Goal: Task Accomplishment & Management: Manage account settings

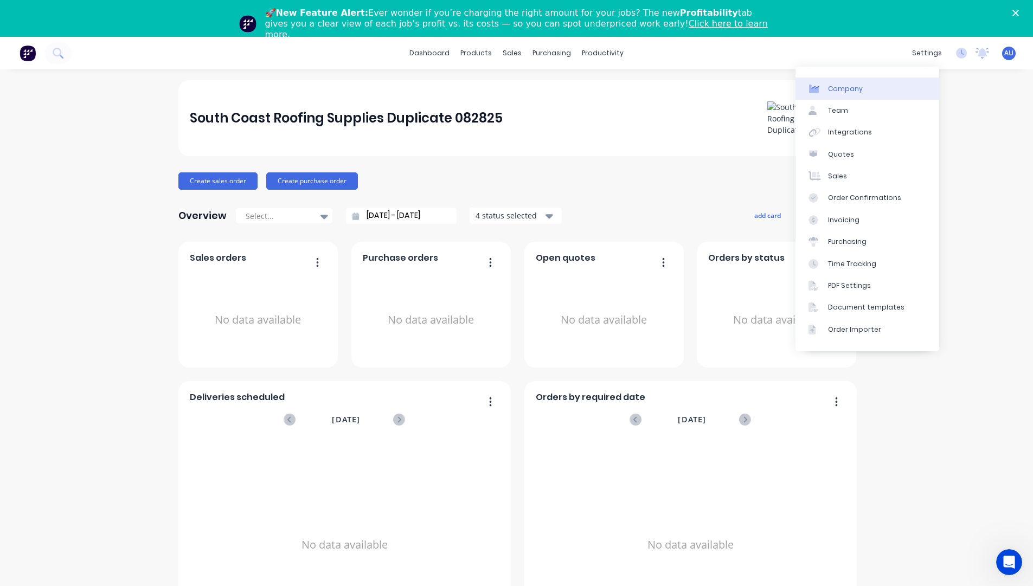
click at [882, 92] on link "Company" at bounding box center [867, 89] width 144 height 22
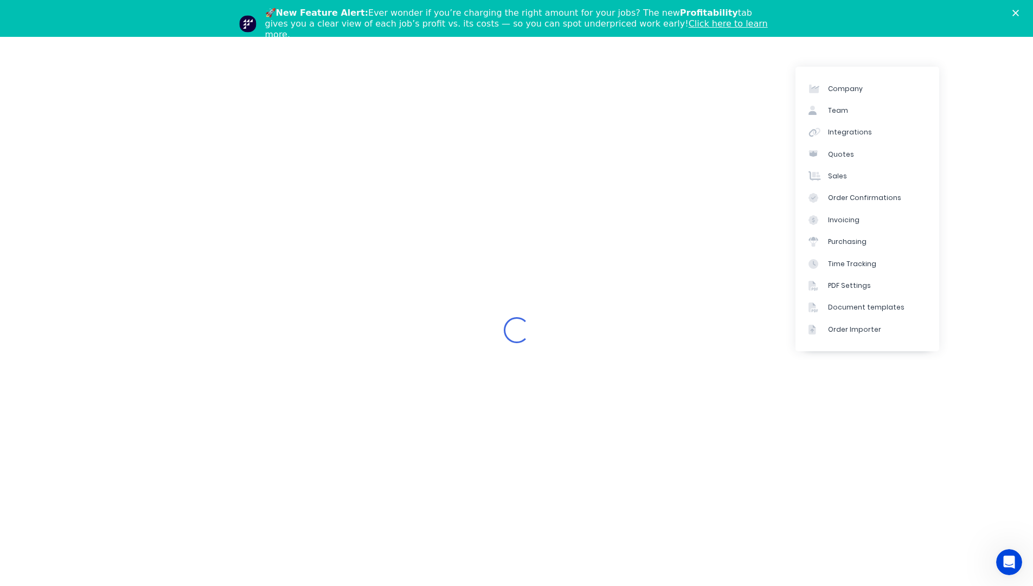
select select "AU"
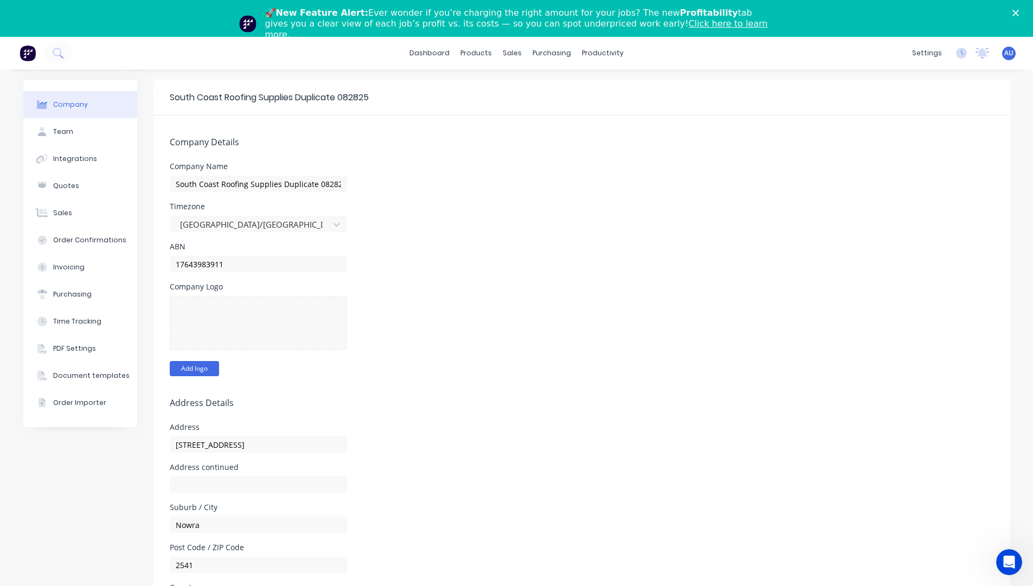
click at [205, 363] on button "Add logo" at bounding box center [194, 368] width 49 height 15
click at [592, 307] on div "Company Logo Change logo" at bounding box center [582, 329] width 824 height 93
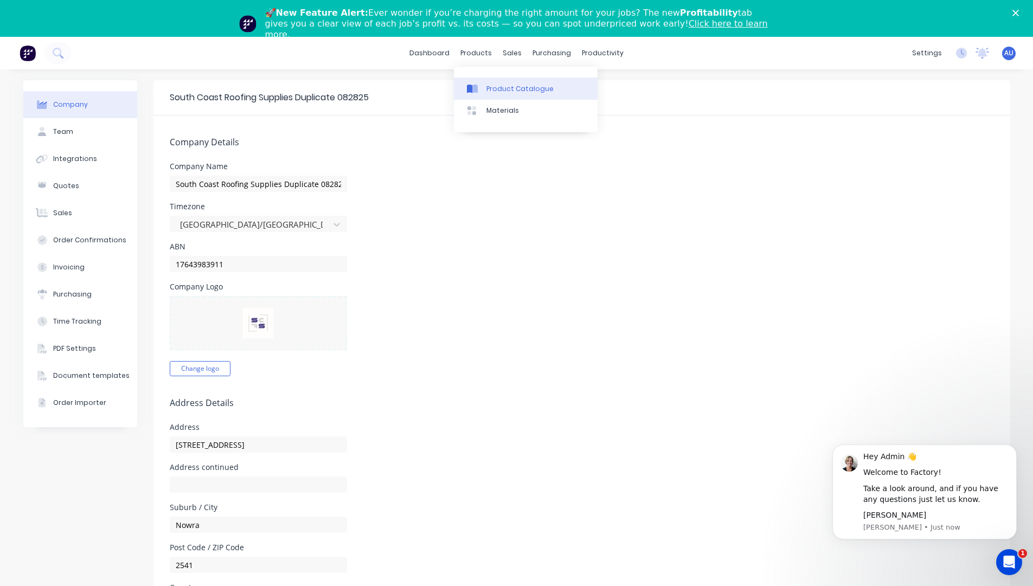
click at [492, 87] on div "Product Catalogue" at bounding box center [519, 89] width 67 height 10
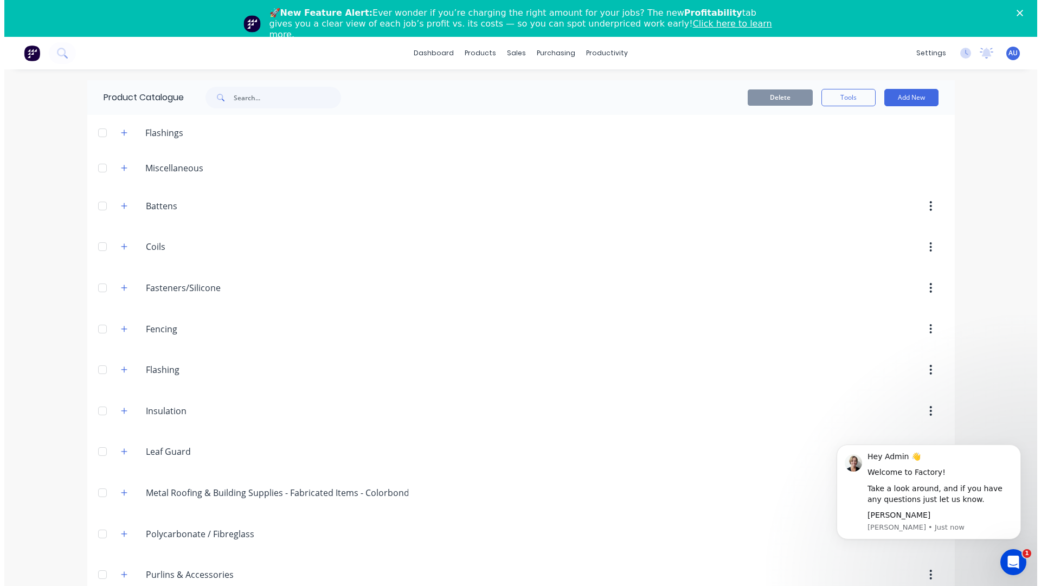
scroll to position [270, 0]
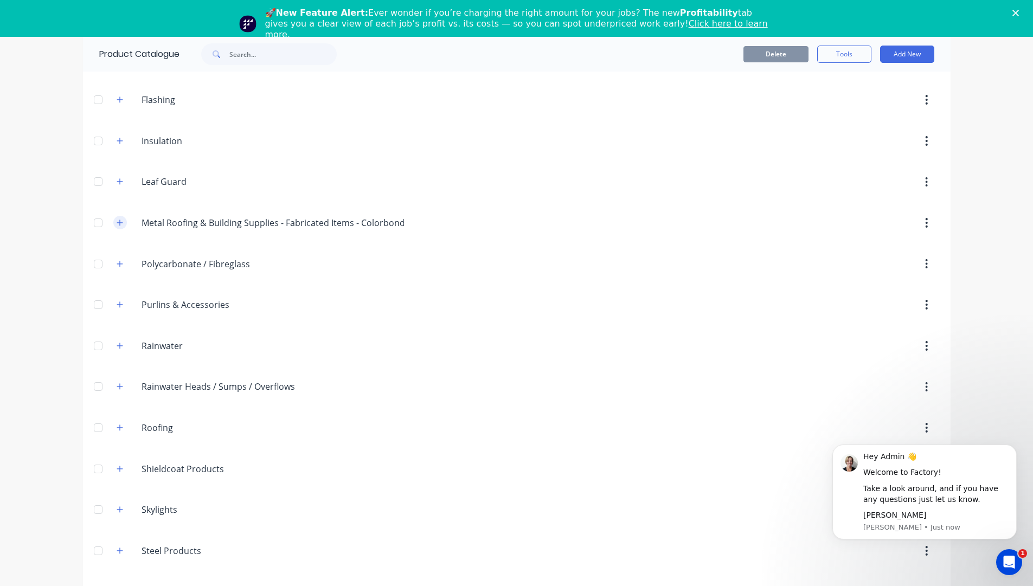
click at [118, 224] on icon "button" at bounding box center [120, 223] width 7 height 8
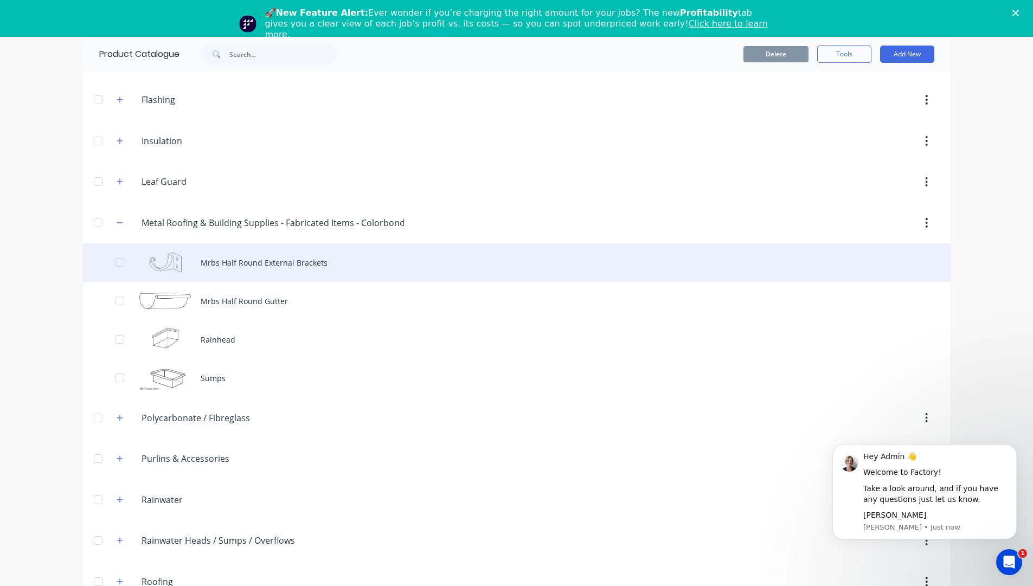
click at [230, 258] on div "Mrbs Half Round External Brackets" at bounding box center [516, 262] width 867 height 38
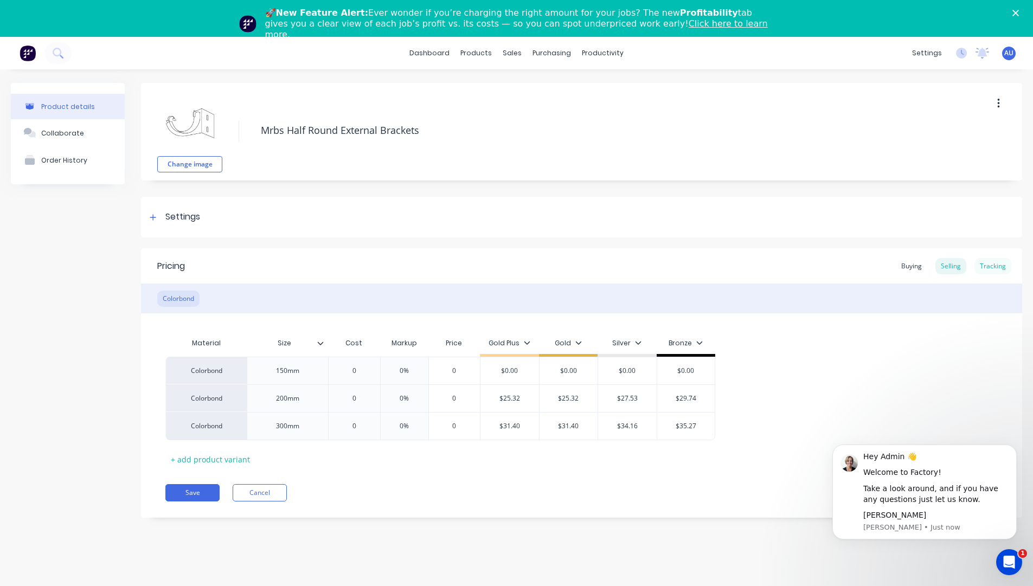
click at [1003, 261] on div "Tracking" at bounding box center [992, 266] width 37 height 16
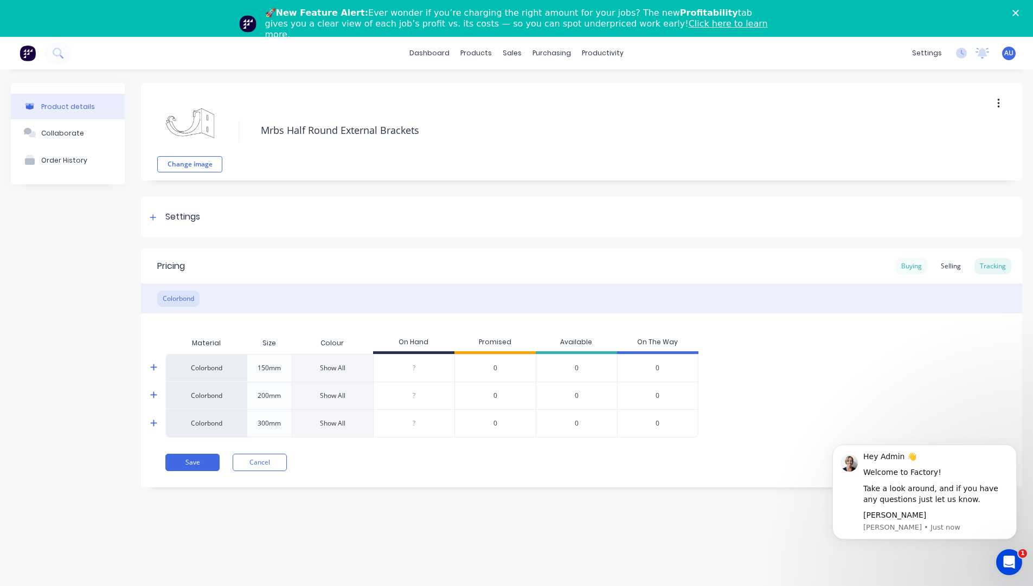
click at [925, 260] on div "Buying" at bounding box center [910, 266] width 31 height 16
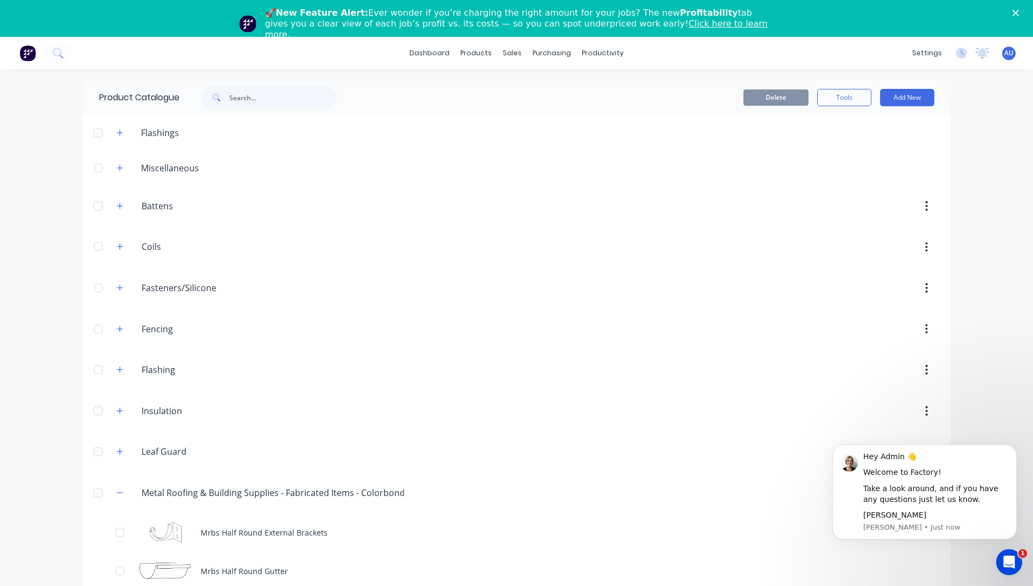
click at [113, 242] on span at bounding box center [120, 247] width 14 height 14
click at [118, 247] on icon "button" at bounding box center [120, 247] width 6 height 6
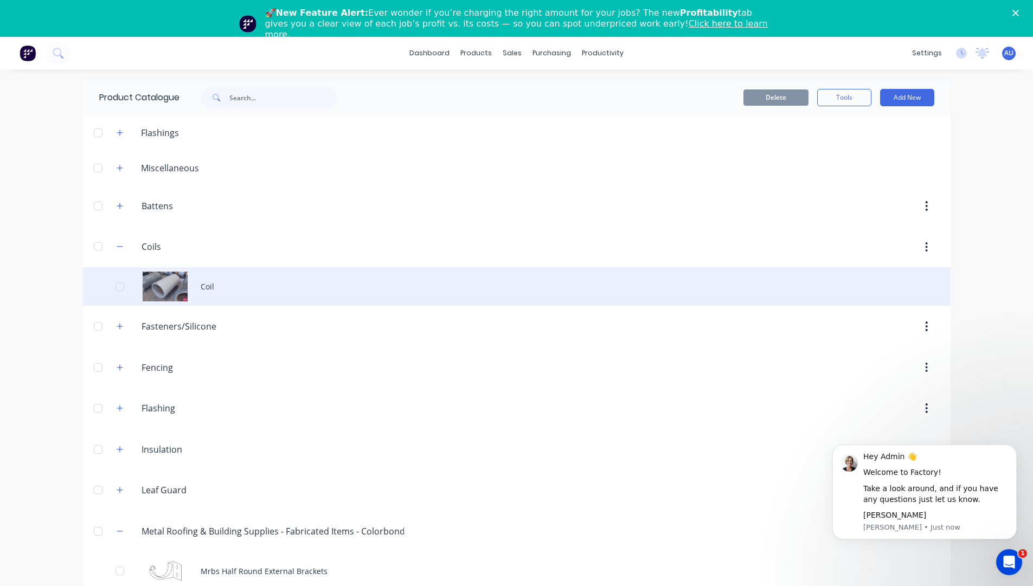
click at [235, 275] on div "Coil" at bounding box center [516, 286] width 867 height 38
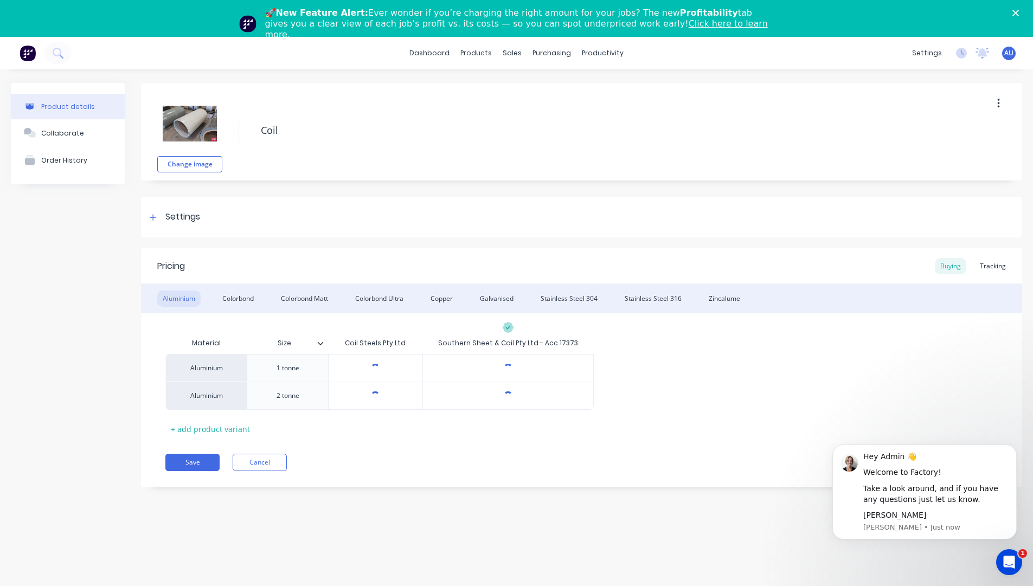
type textarea "x"
click at [984, 270] on div "Tracking" at bounding box center [992, 266] width 37 height 16
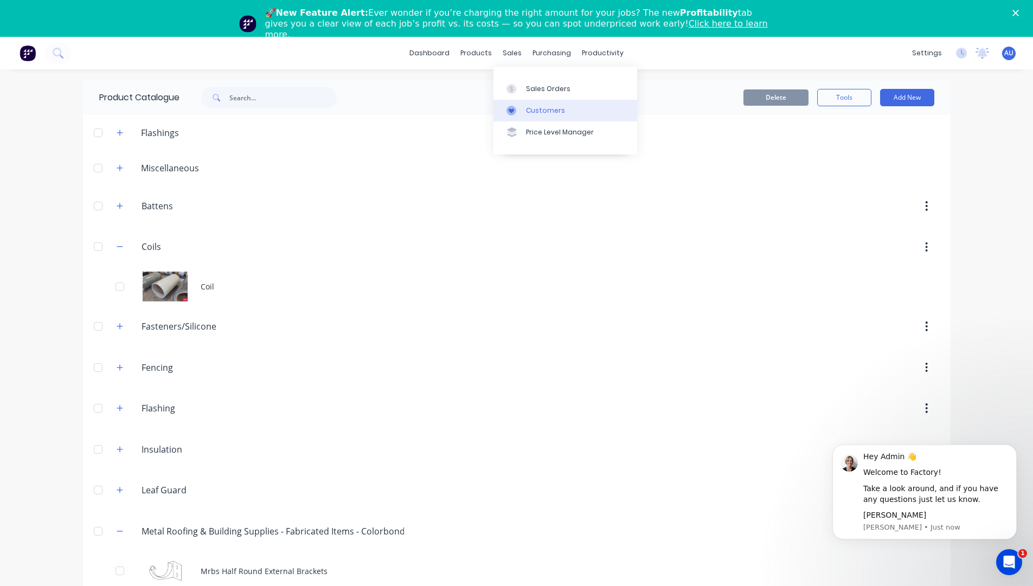
click at [528, 112] on div "Customers" at bounding box center [545, 111] width 39 height 10
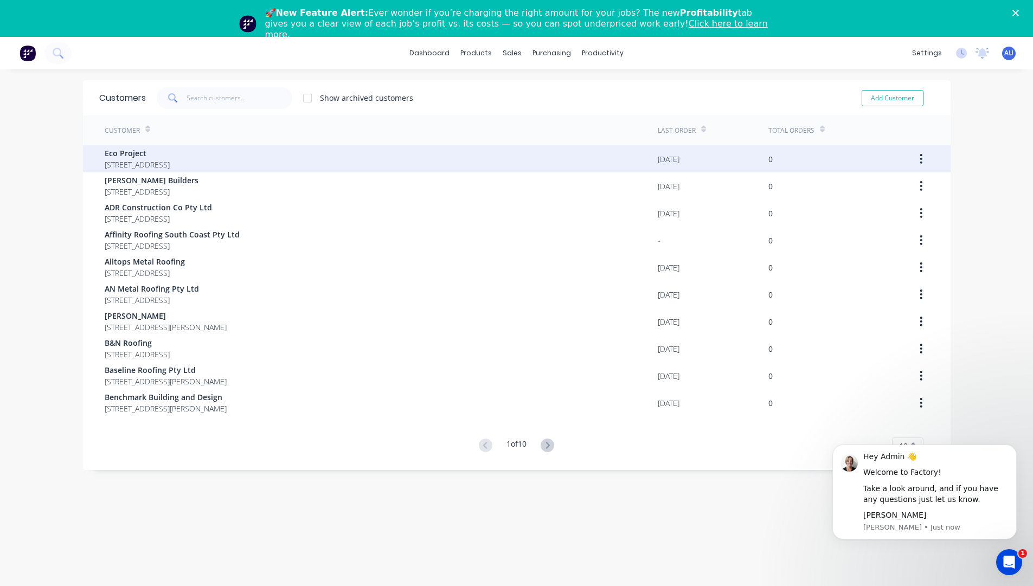
click at [351, 163] on div "Eco Project [STREET_ADDRESS]" at bounding box center [381, 158] width 553 height 27
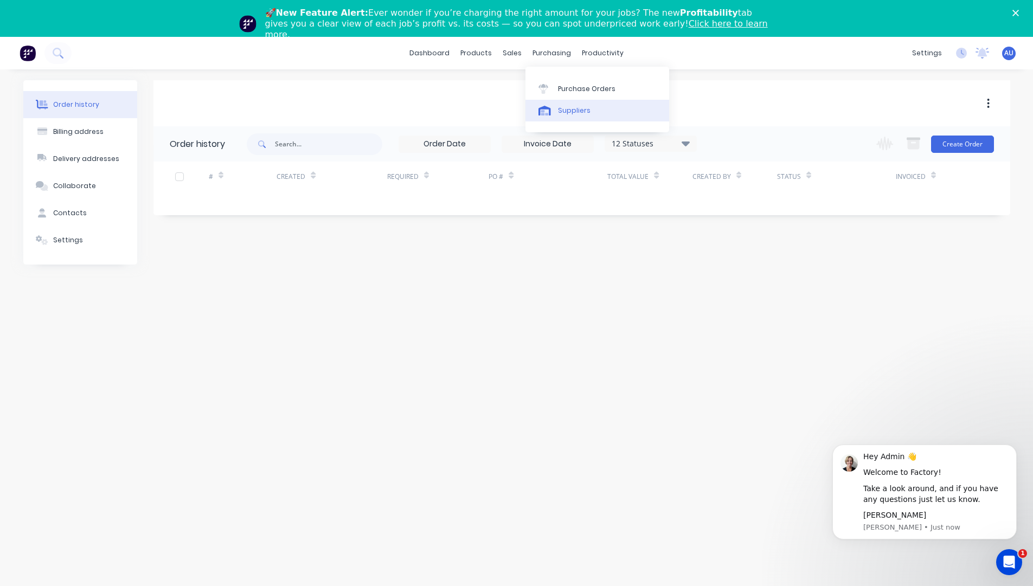
click at [563, 100] on link "Suppliers" at bounding box center [597, 111] width 144 height 22
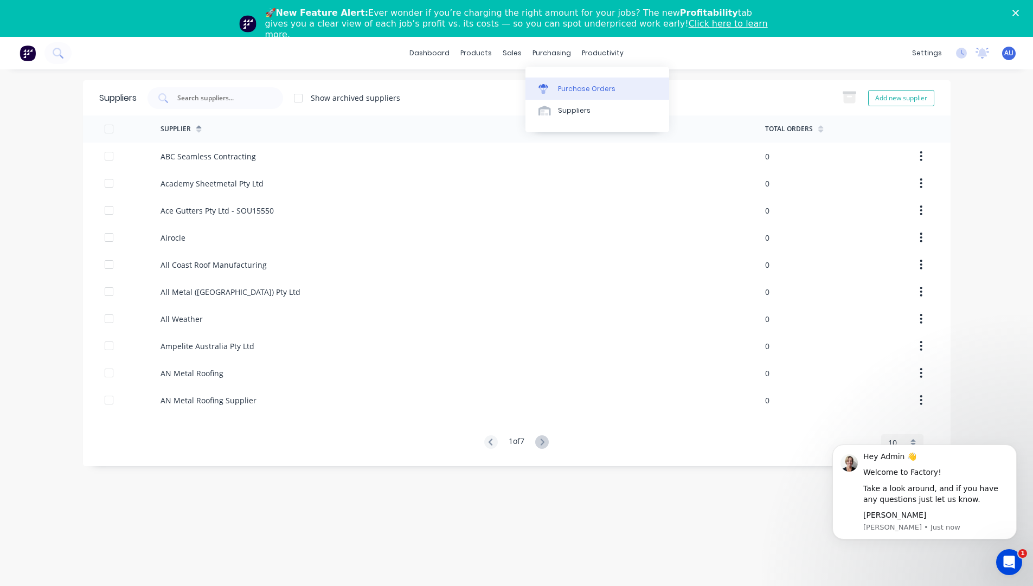
click at [576, 85] on div "Purchase Orders" at bounding box center [586, 89] width 57 height 10
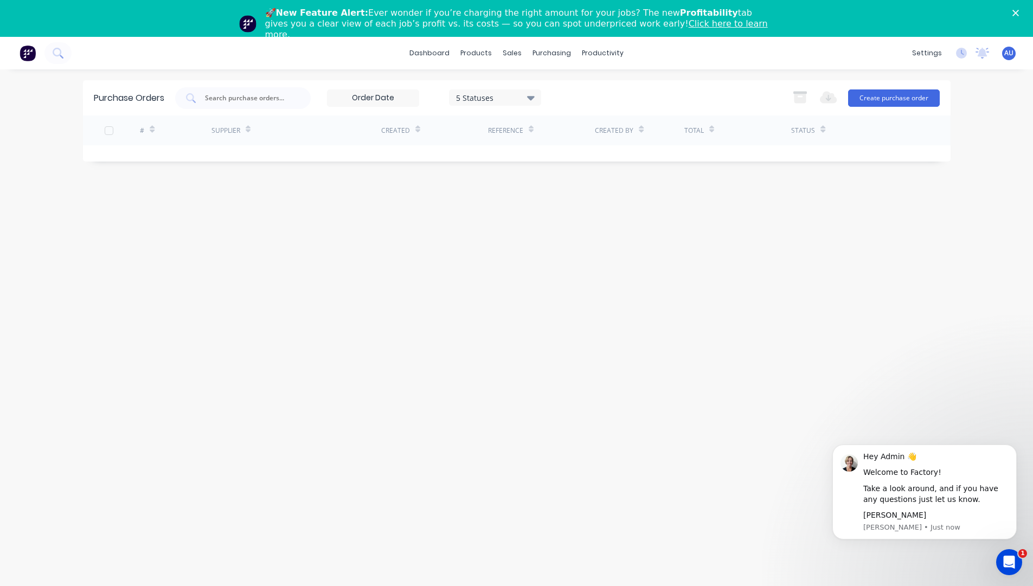
click at [1011, 52] on span "AU" at bounding box center [1008, 53] width 9 height 10
click at [919, 168] on div "Sign out" at bounding box center [916, 173] width 29 height 10
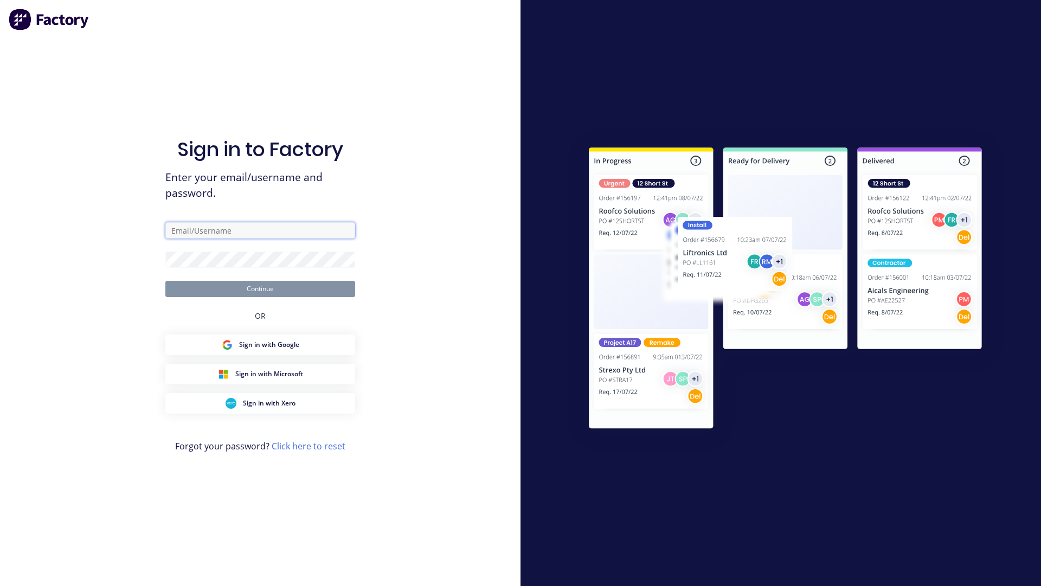
click at [282, 228] on input "text" at bounding box center [260, 230] width 190 height 16
paste input "[EMAIL_ADDRESS][DOMAIN_NAME]"
type input "[EMAIL_ADDRESS][DOMAIN_NAME]"
click at [299, 291] on button "Continue" at bounding box center [260, 289] width 190 height 16
